Goal: Task Accomplishment & Management: Use online tool/utility

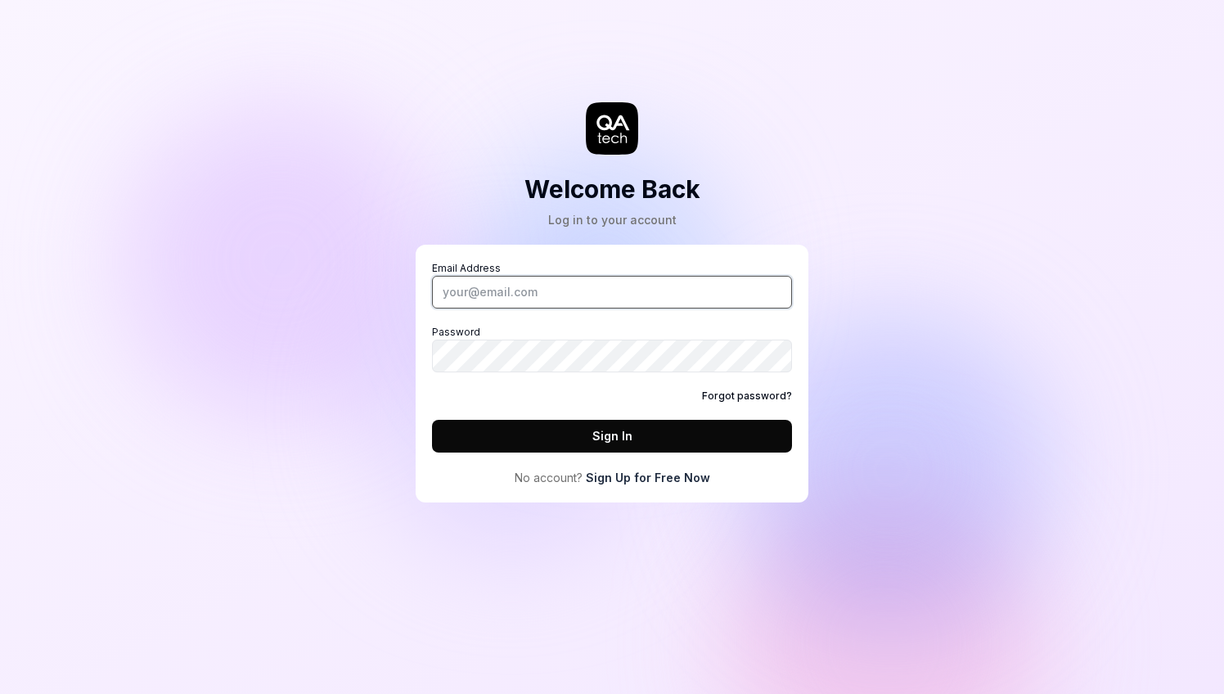
type input "[EMAIL_ADDRESS][DOMAIN_NAME]"
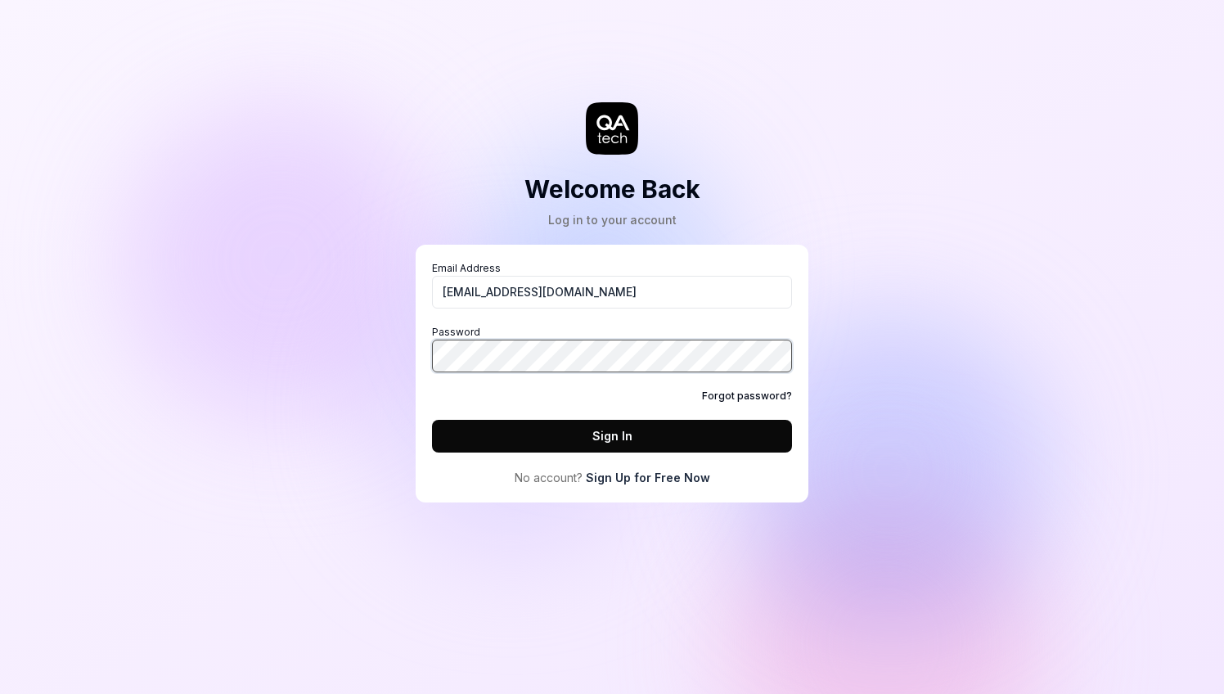
click at [612, 435] on button "Sign In" at bounding box center [612, 436] width 360 height 33
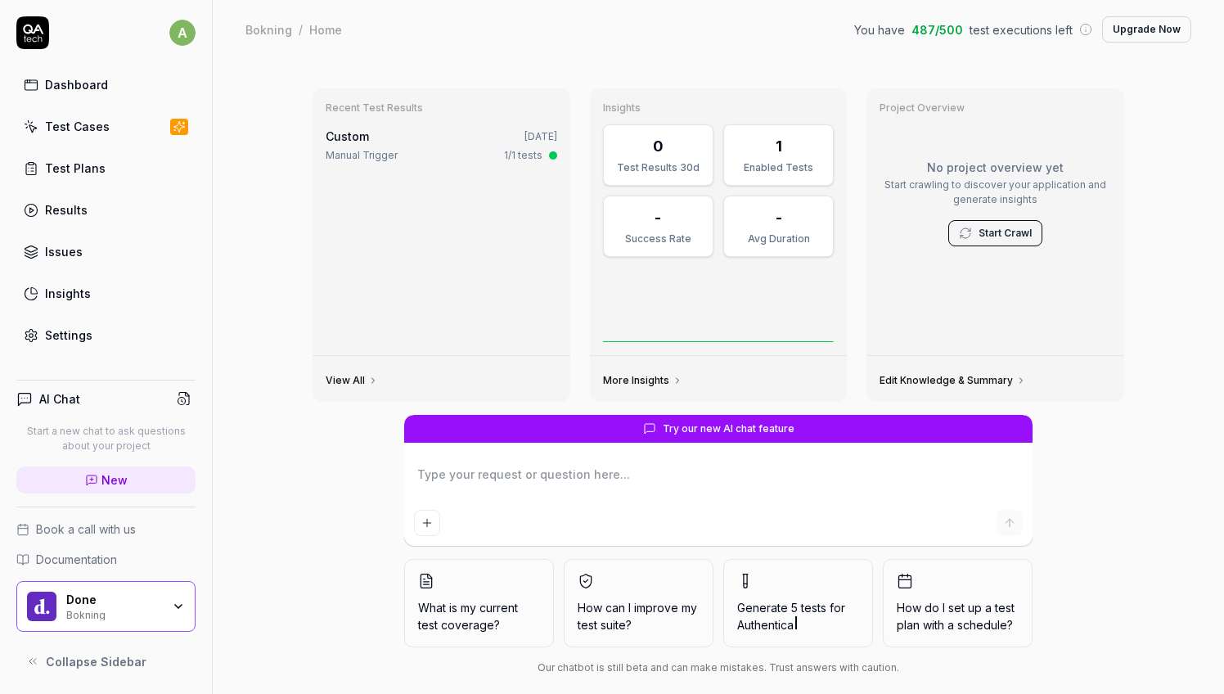
click at [342, 471] on div "Try our new AI chat feature What is my current test coverage? How can I improve…" at bounding box center [718, 548] width 838 height 267
click at [1135, 492] on div "Try our new AI chat feature What is my current test coverage? How can I improve…" at bounding box center [718, 548] width 838 height 267
click at [319, 468] on div "Try our new AI chat feature What is my current test coverage? How can I improve…" at bounding box center [718, 548] width 838 height 267
type textarea "*"
